Goal: Transaction & Acquisition: Obtain resource

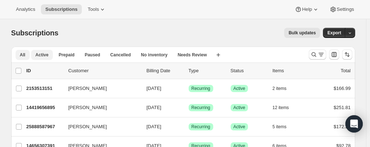
click at [44, 53] on span "Active" at bounding box center [41, 55] width 13 height 6
click at [350, 33] on icon "button" at bounding box center [349, 33] width 5 height 5
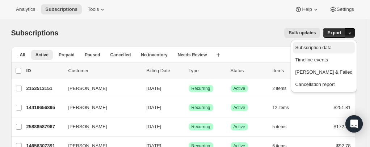
click at [331, 50] on span "Subscription data" at bounding box center [313, 47] width 36 height 5
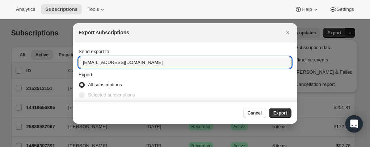
drag, startPoint x: 91, startPoint y: 64, endPoint x: 72, endPoint y: 65, distance: 18.9
click at [73, 65] on section "Send export to [EMAIL_ADDRESS][DOMAIN_NAME] Export All subscriptions Selected s…" at bounding box center [185, 79] width 224 height 74
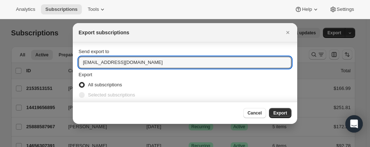
scroll to position [14, 0]
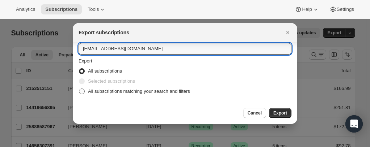
type input "[EMAIL_ADDRESS][DOMAIN_NAME]"
click at [80, 91] on span ":ra:" at bounding box center [82, 92] width 6 height 6
click at [79, 89] on input "All subscriptions matching your search and filters" at bounding box center [79, 89] width 0 height 0
radio input "true"
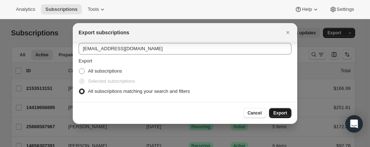
click at [282, 115] on span "Export" at bounding box center [280, 113] width 14 height 6
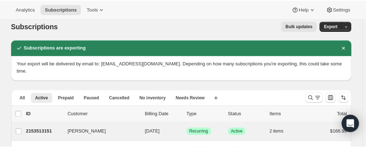
scroll to position [0, 0]
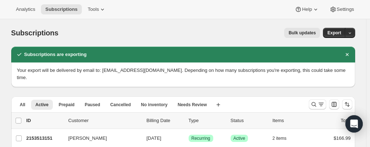
click at [147, 41] on div "Subscriptions. This page is ready Subscriptions Bulk updates More actions Bulk …" at bounding box center [183, 33] width 344 height 28
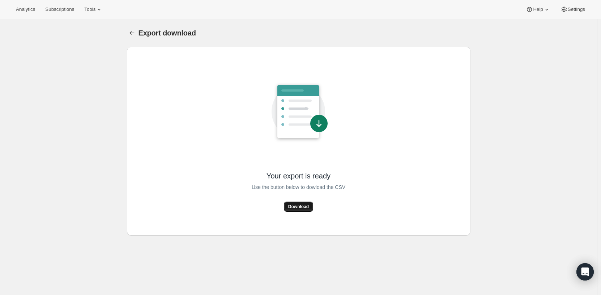
click at [304, 206] on span "Download" at bounding box center [298, 207] width 21 height 6
